Goal: Transaction & Acquisition: Purchase product/service

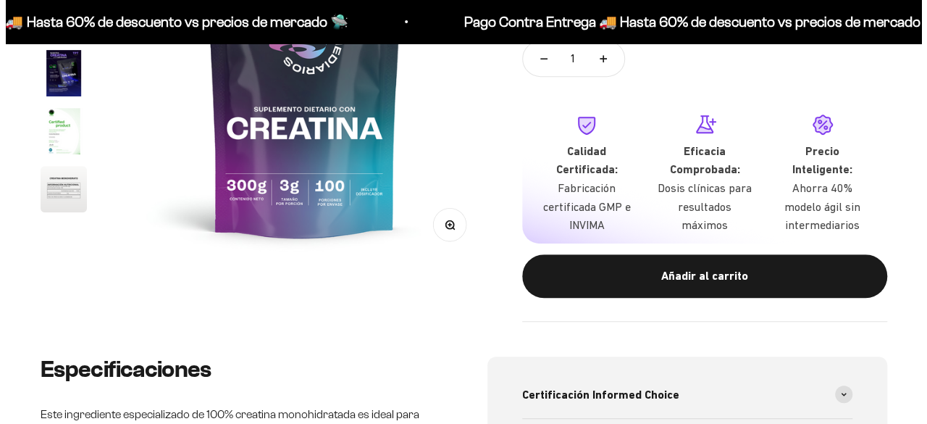
scroll to position [290, 0]
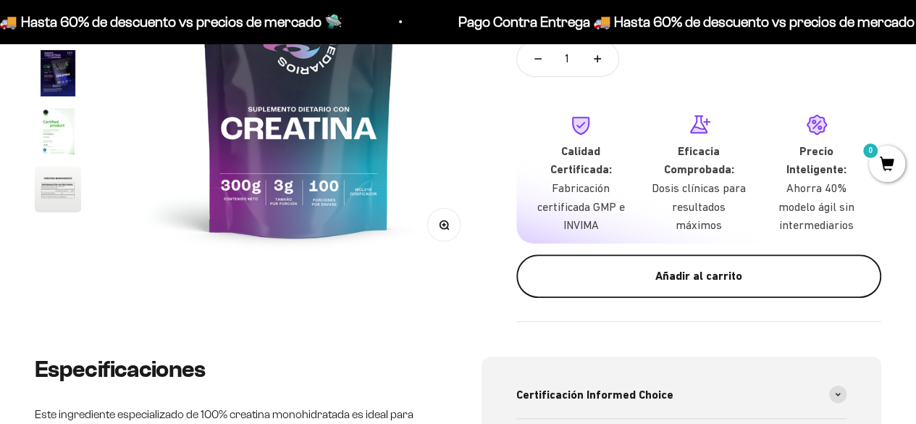
click at [678, 287] on button "Añadir al carrito" at bounding box center [698, 275] width 365 height 43
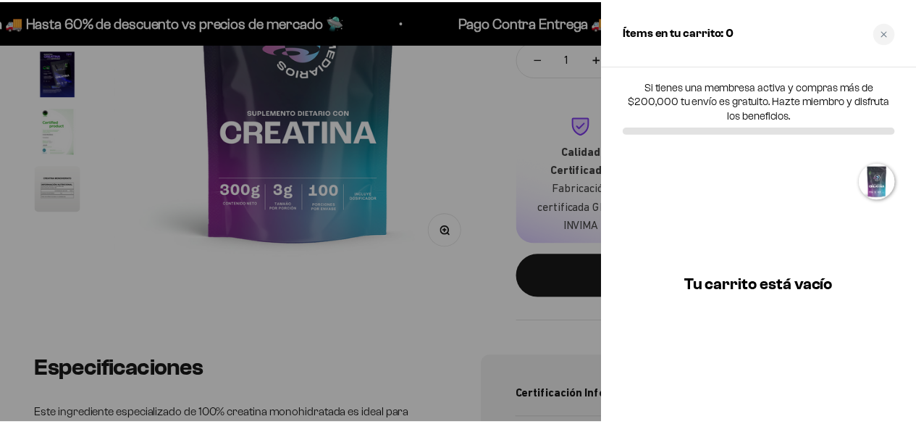
scroll to position [0, 0]
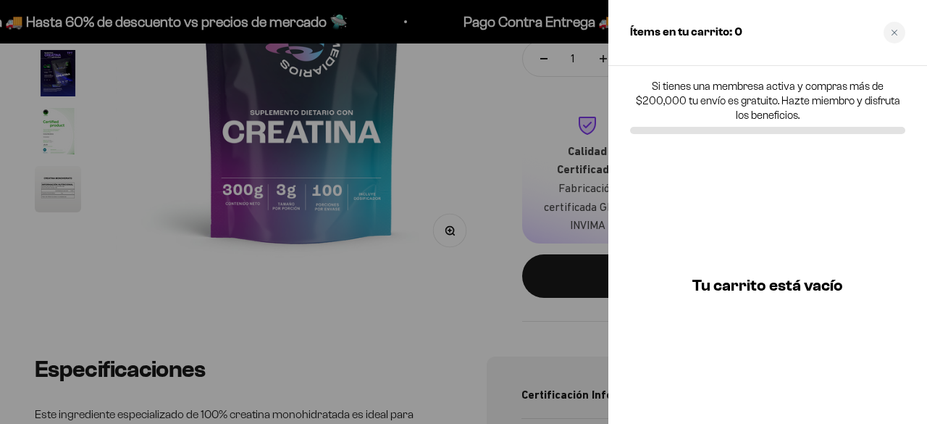
click at [476, 169] on div at bounding box center [463, 212] width 927 height 424
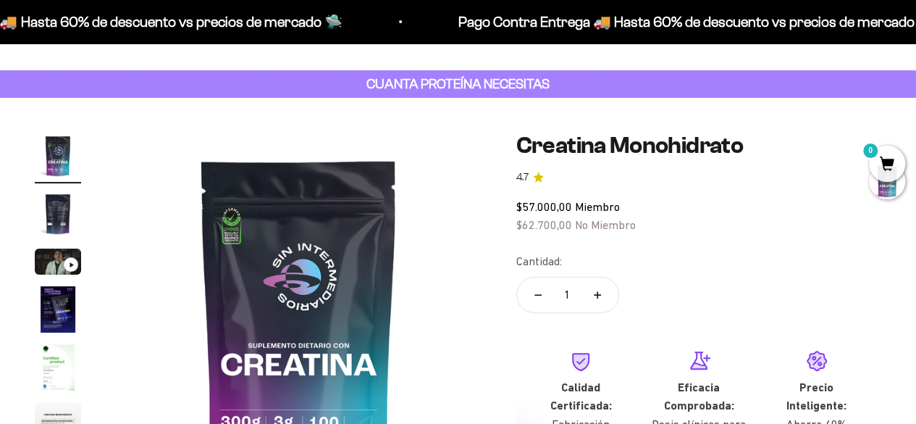
scroll to position [290, 0]
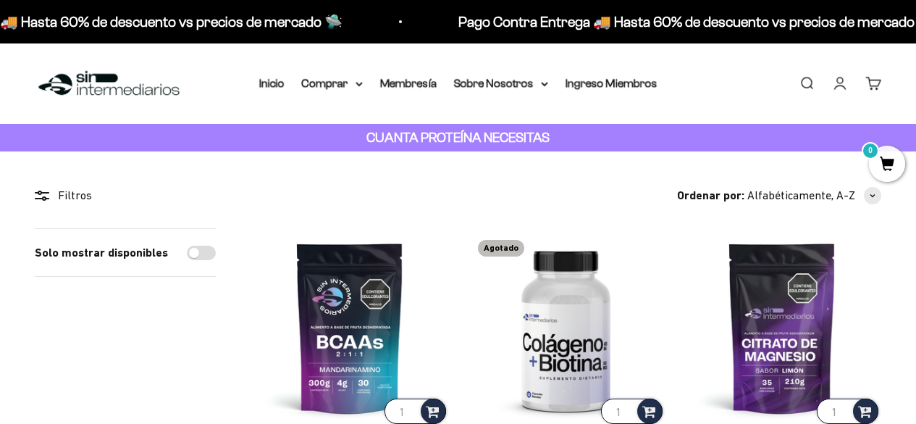
scroll to position [434, 0]
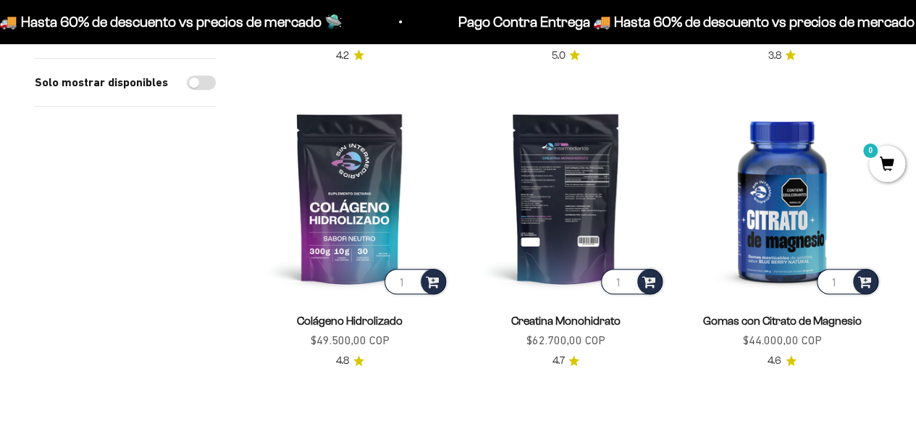
click at [597, 209] on img at bounding box center [565, 197] width 198 height 198
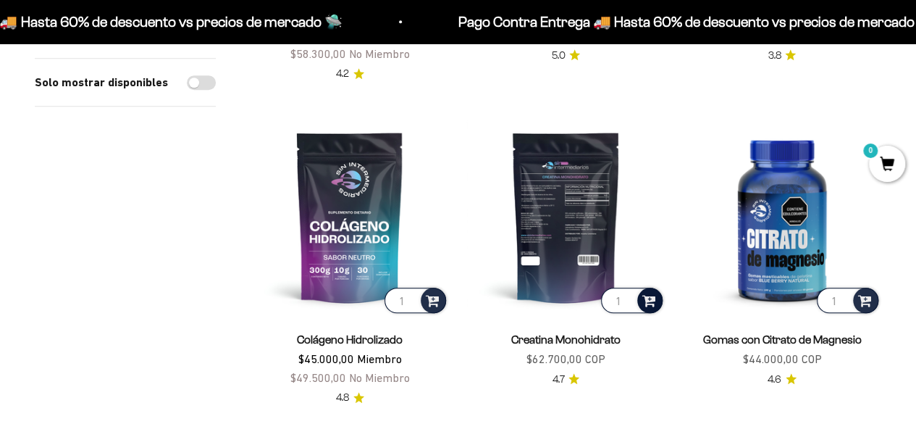
click at [647, 302] on span at bounding box center [649, 299] width 14 height 17
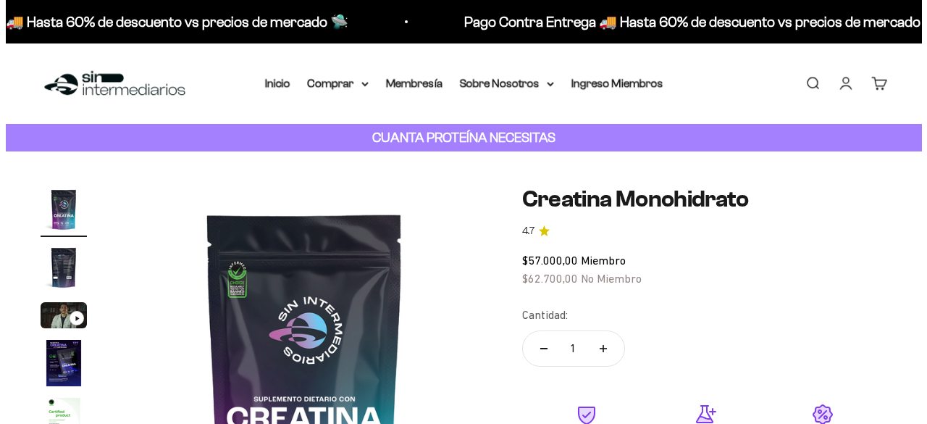
scroll to position [362, 0]
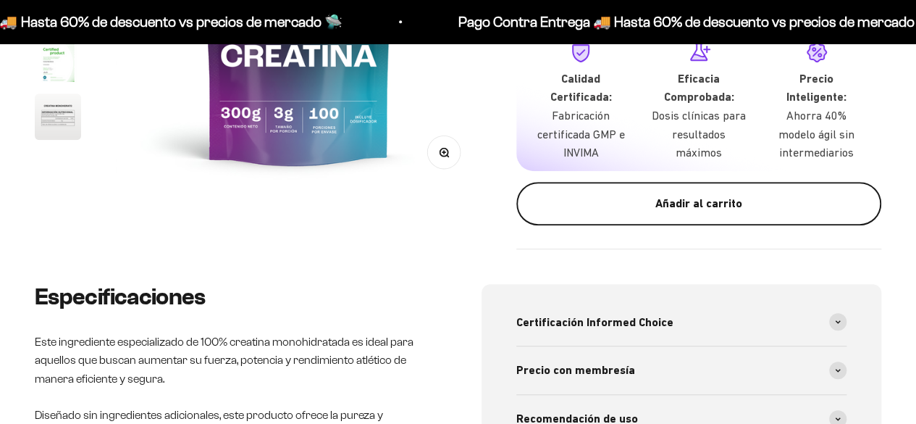
click at [720, 222] on button "Añadir al carrito" at bounding box center [698, 203] width 365 height 43
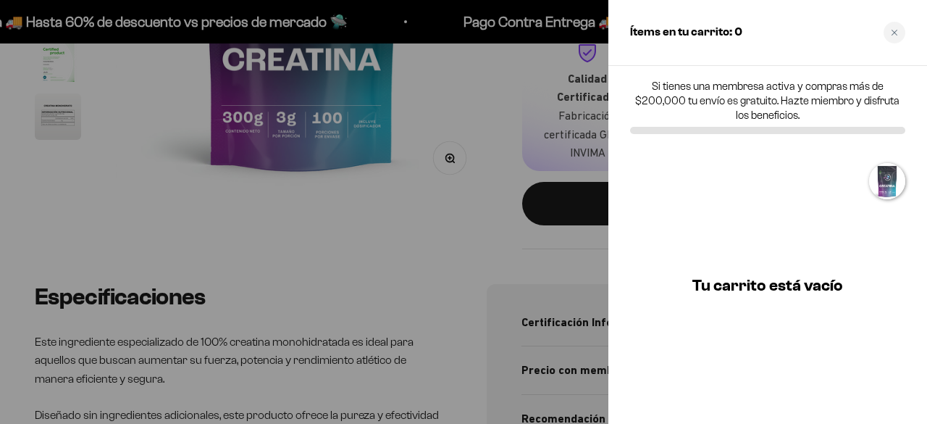
scroll to position [0, 0]
click at [369, 107] on div at bounding box center [463, 212] width 927 height 424
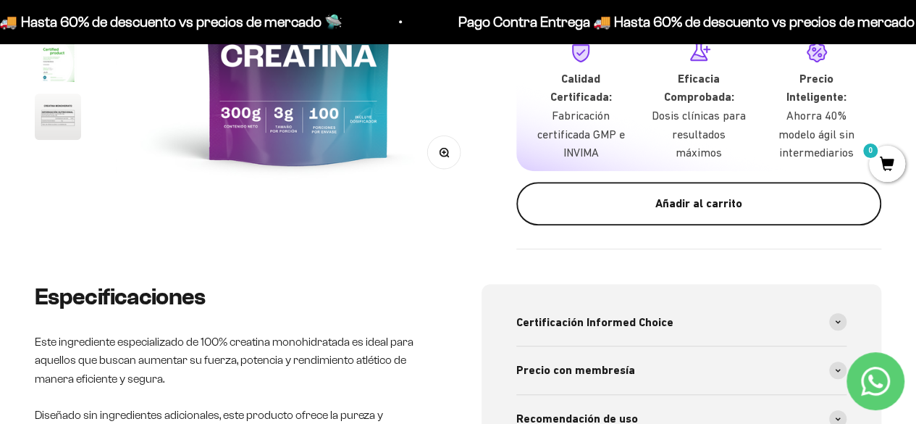
click at [762, 203] on div "Añadir al carrito" at bounding box center [698, 203] width 307 height 19
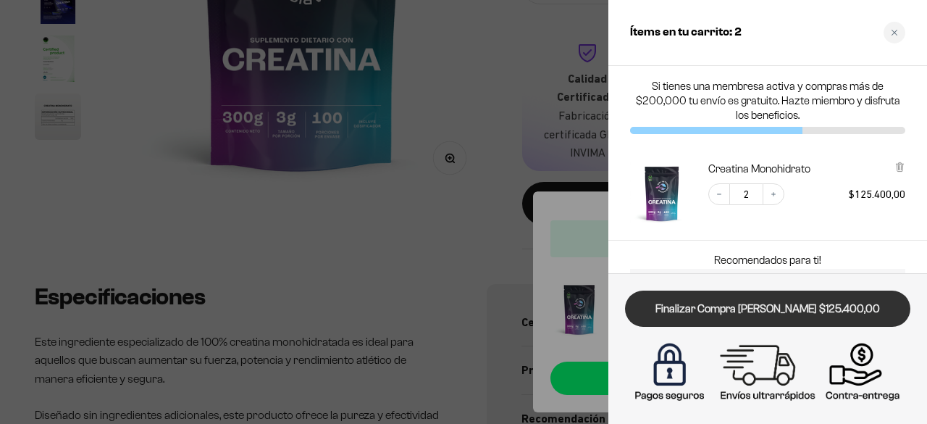
click at [772, 321] on link "Finalizar Compra [PERSON_NAME] $125.400,00" at bounding box center [767, 308] width 285 height 37
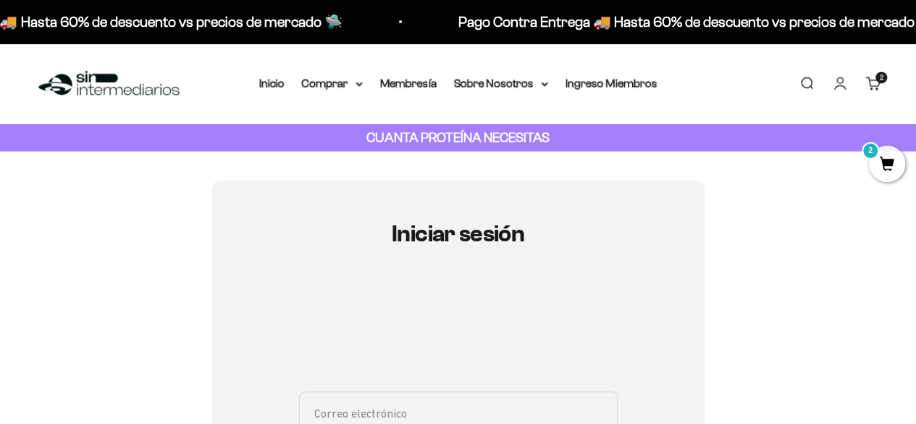
click at [875, 89] on link "Carrito 2 artículos 2" at bounding box center [873, 83] width 16 height 16
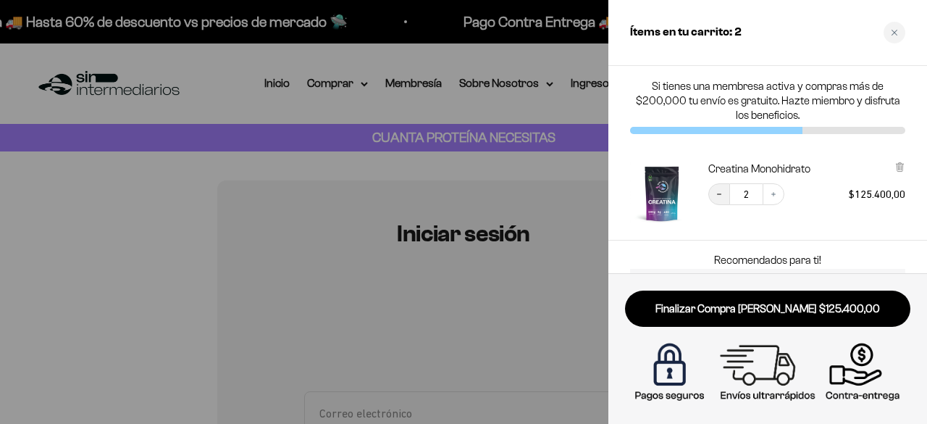
click at [721, 198] on button "Decrease quantity" at bounding box center [719, 194] width 22 height 22
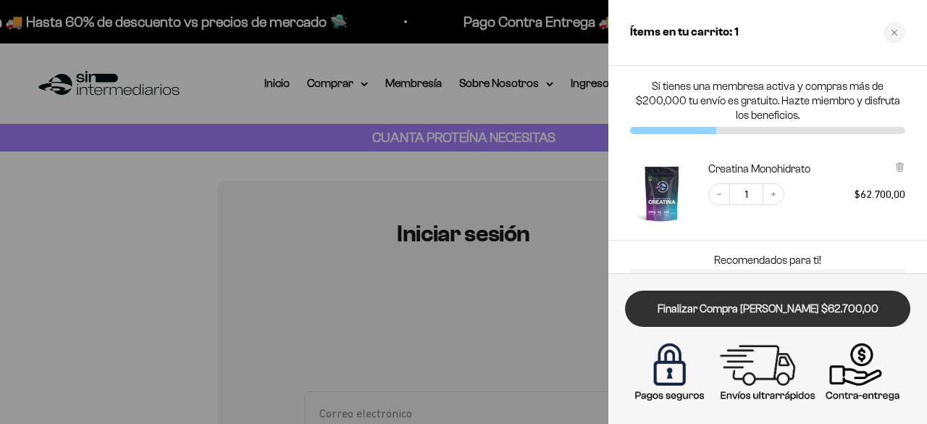
click at [772, 307] on link "Finalizar Compra [PERSON_NAME] $62.700,00" at bounding box center [767, 308] width 285 height 37
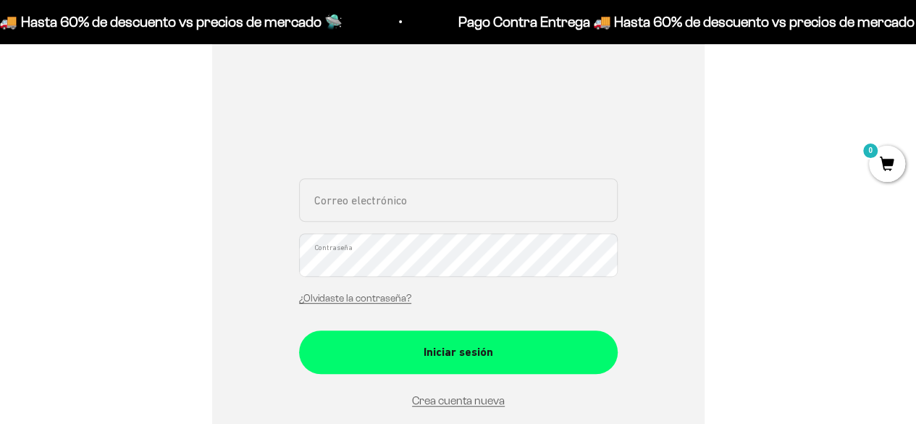
scroll to position [217, 0]
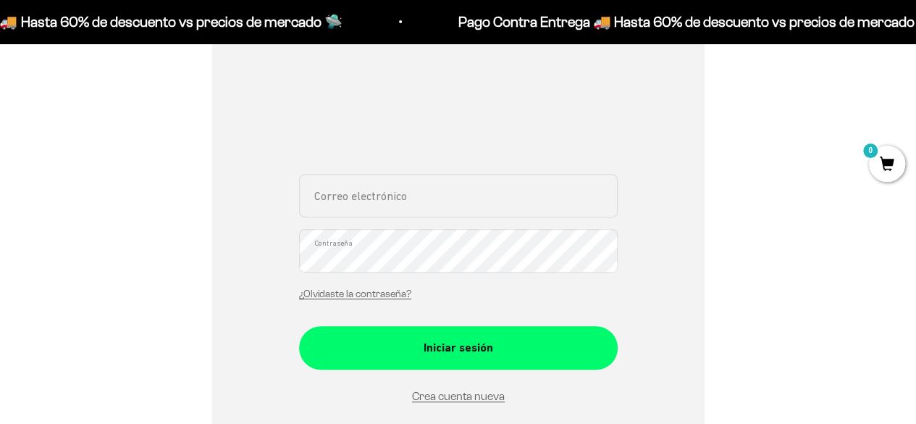
click at [406, 203] on input "Correo electrónico" at bounding box center [458, 195] width 319 height 43
type input "[EMAIL_ADDRESS][DOMAIN_NAME]"
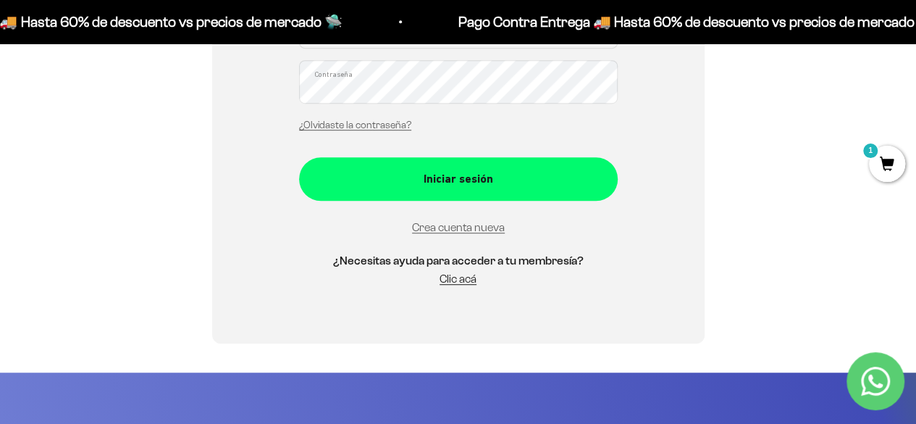
scroll to position [172, 0]
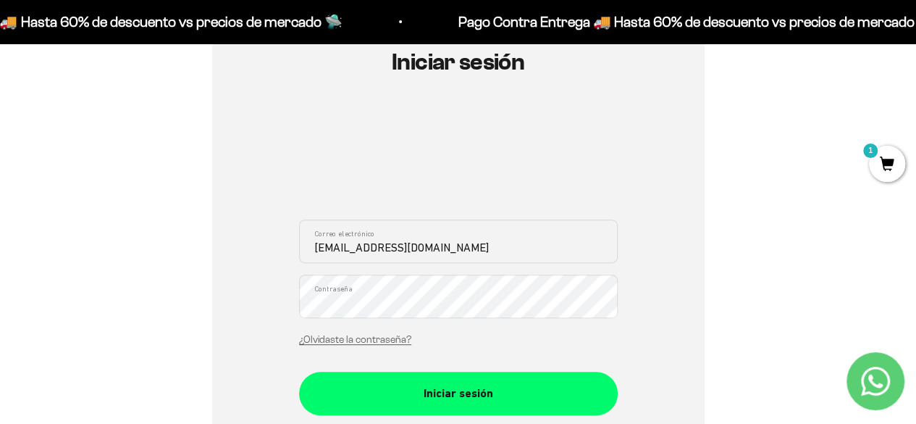
click at [299, 371] on button "Iniciar sesión" at bounding box center [458, 392] width 319 height 43
